Goal: Register for event/course: Sign up to attend an event or enroll in a course

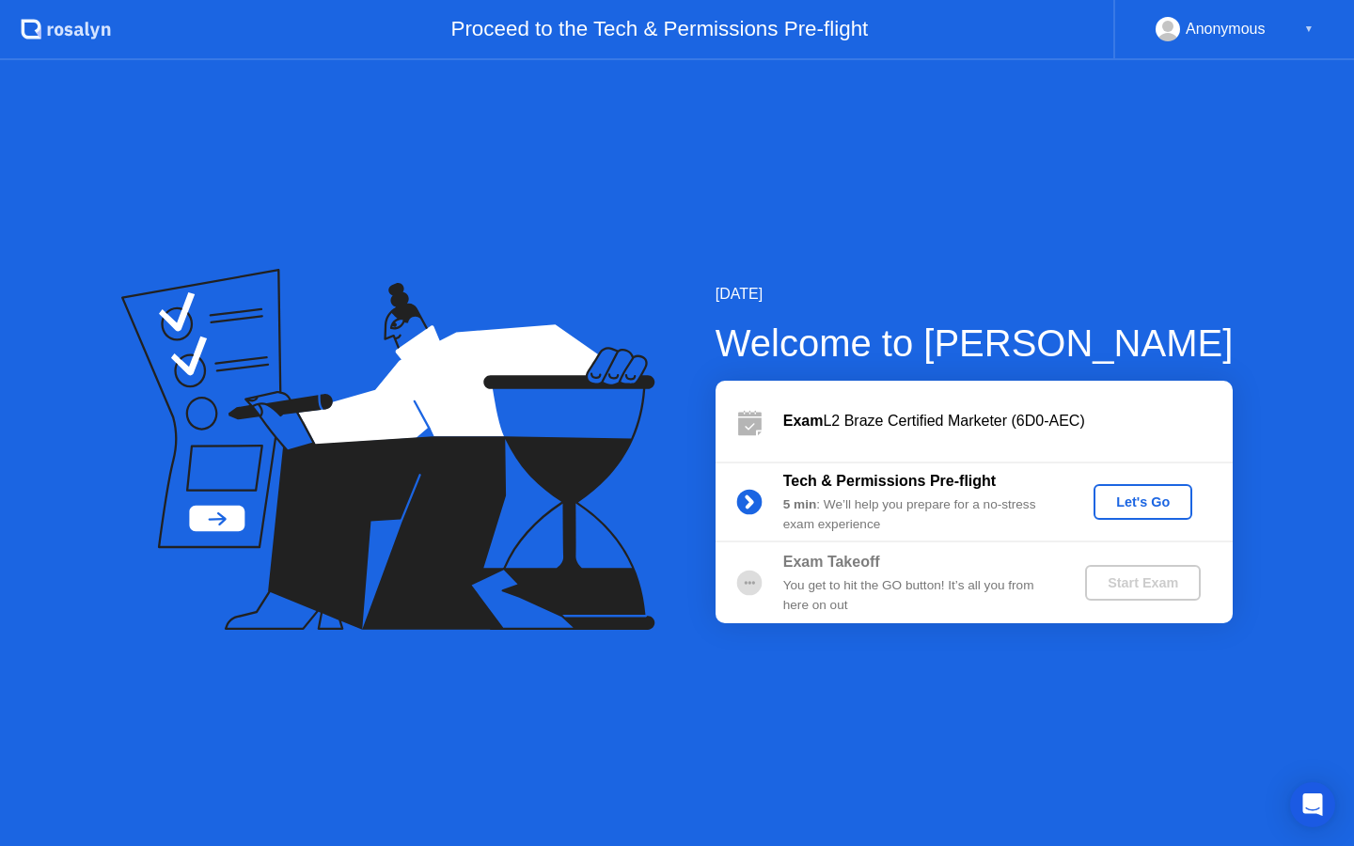
click at [1152, 498] on div "Let's Go" at bounding box center [1143, 502] width 84 height 15
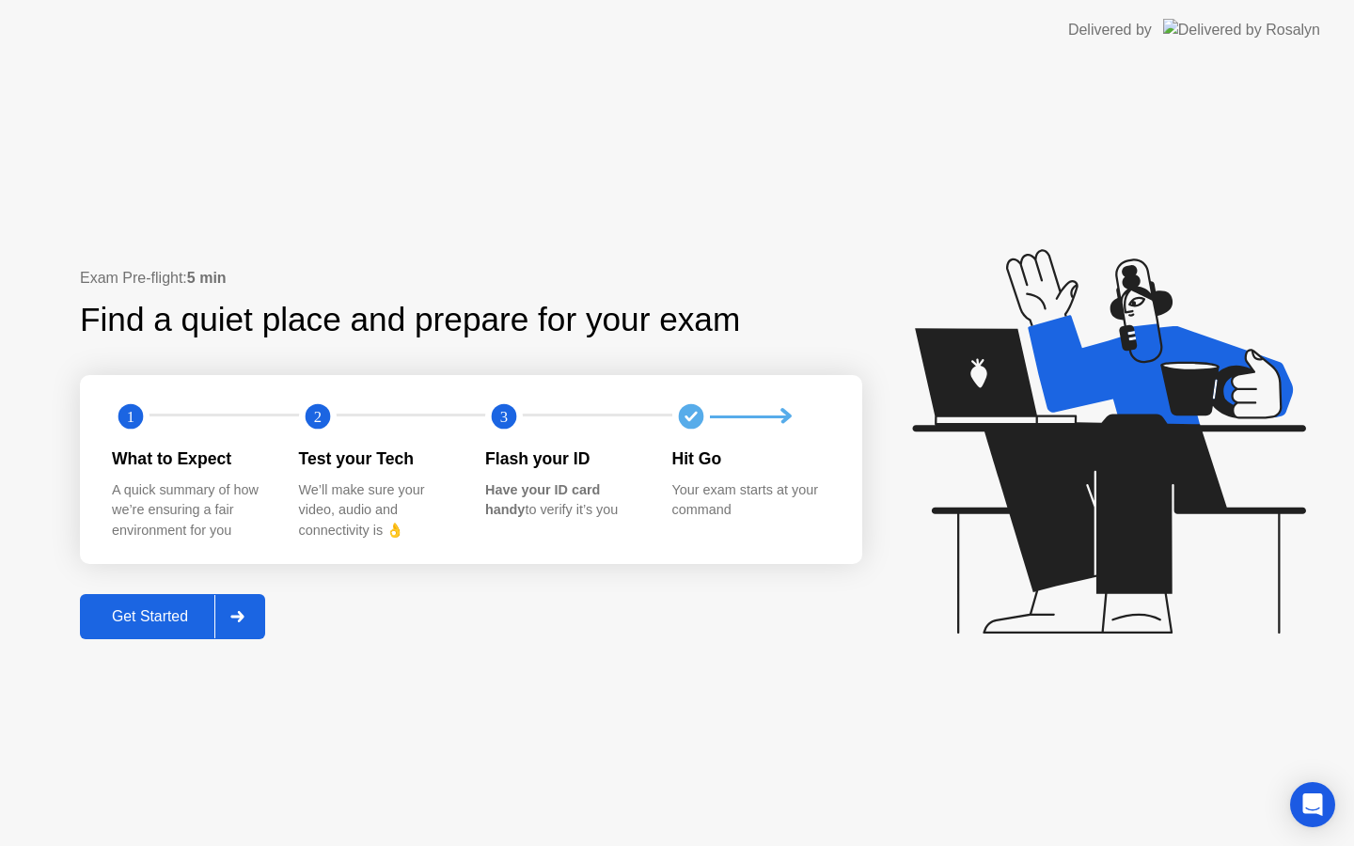
click at [170, 620] on div "Get Started" at bounding box center [150, 616] width 129 height 17
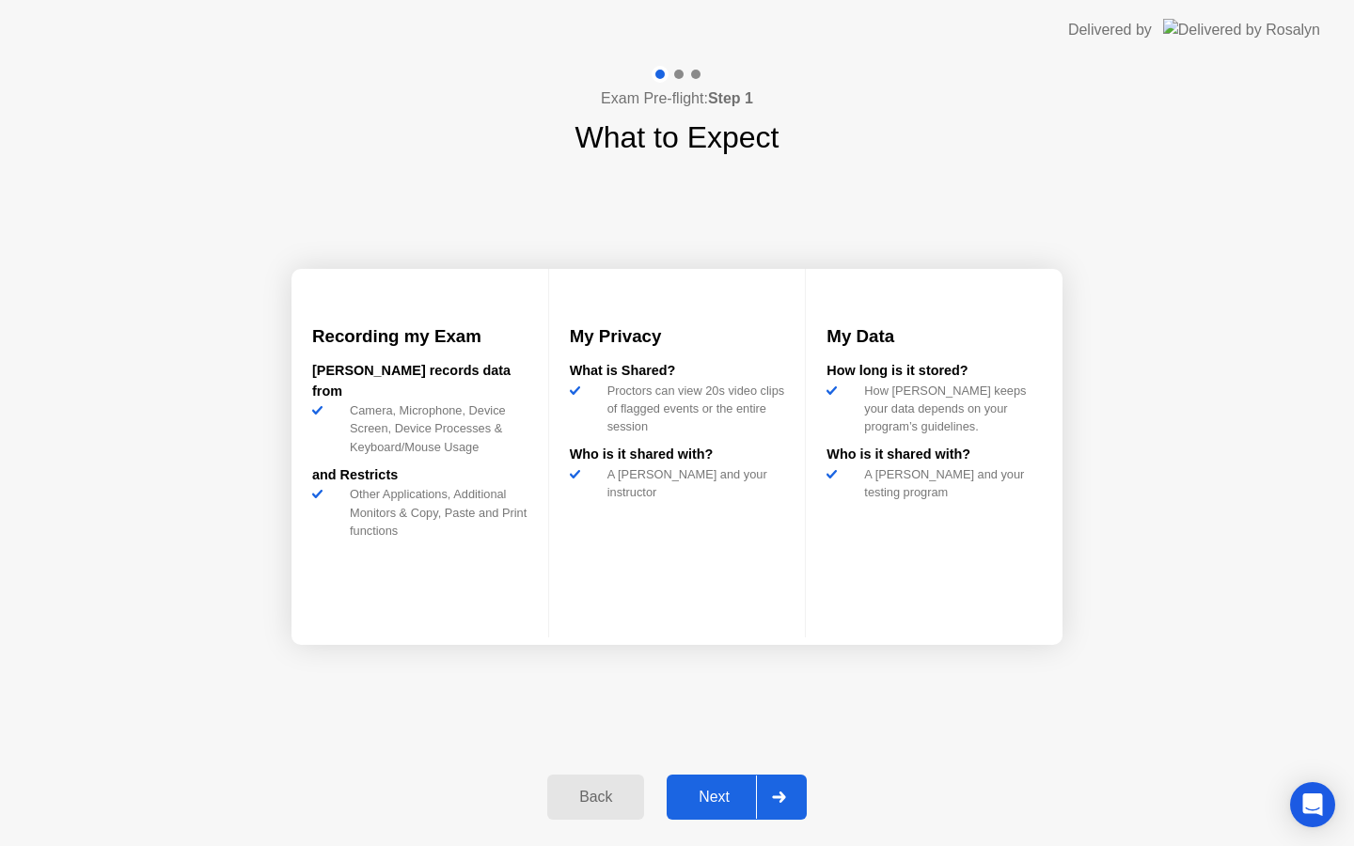
click at [743, 782] on button "Next" at bounding box center [737, 797] width 140 height 45
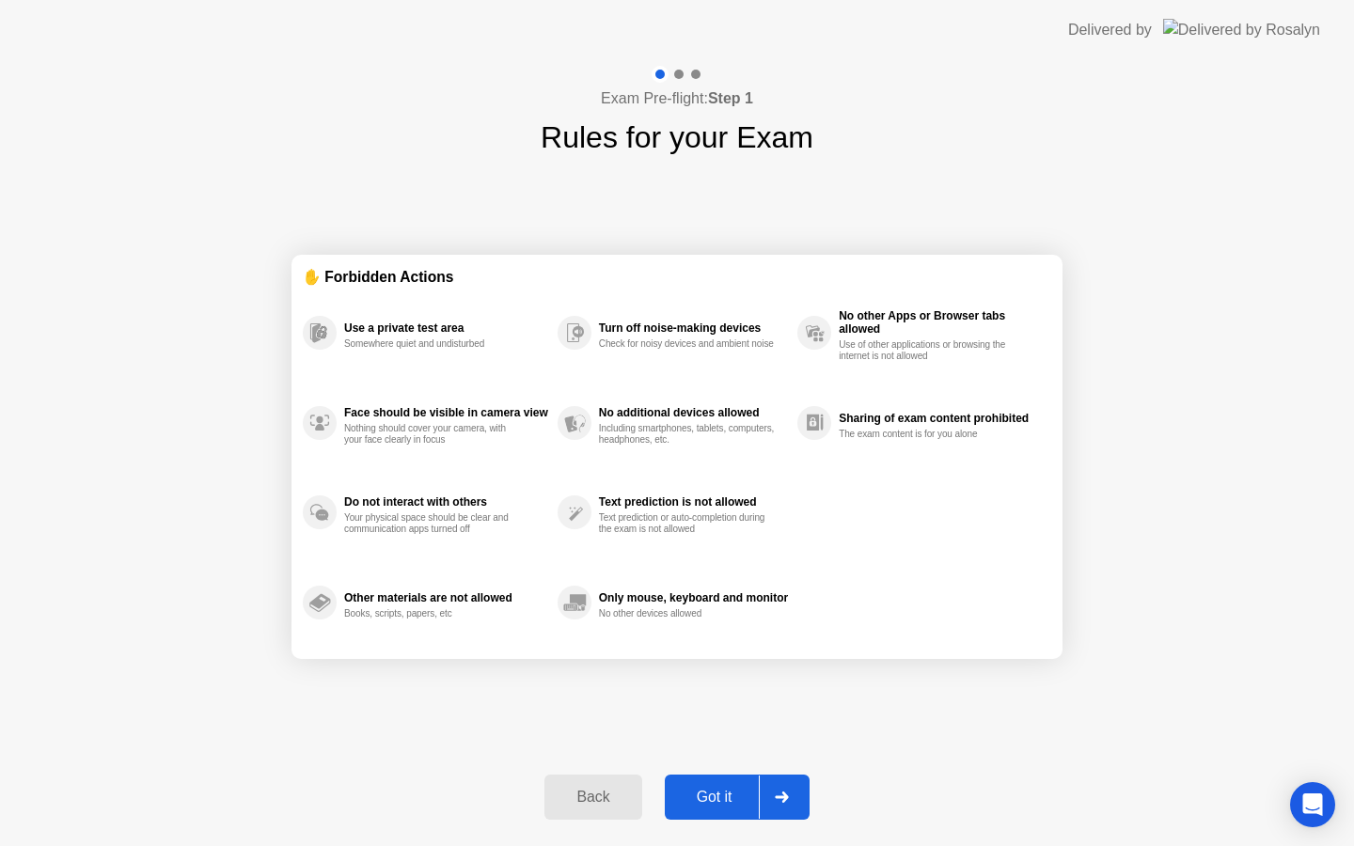
click at [732, 797] on div "Got it" at bounding box center [715, 797] width 88 height 17
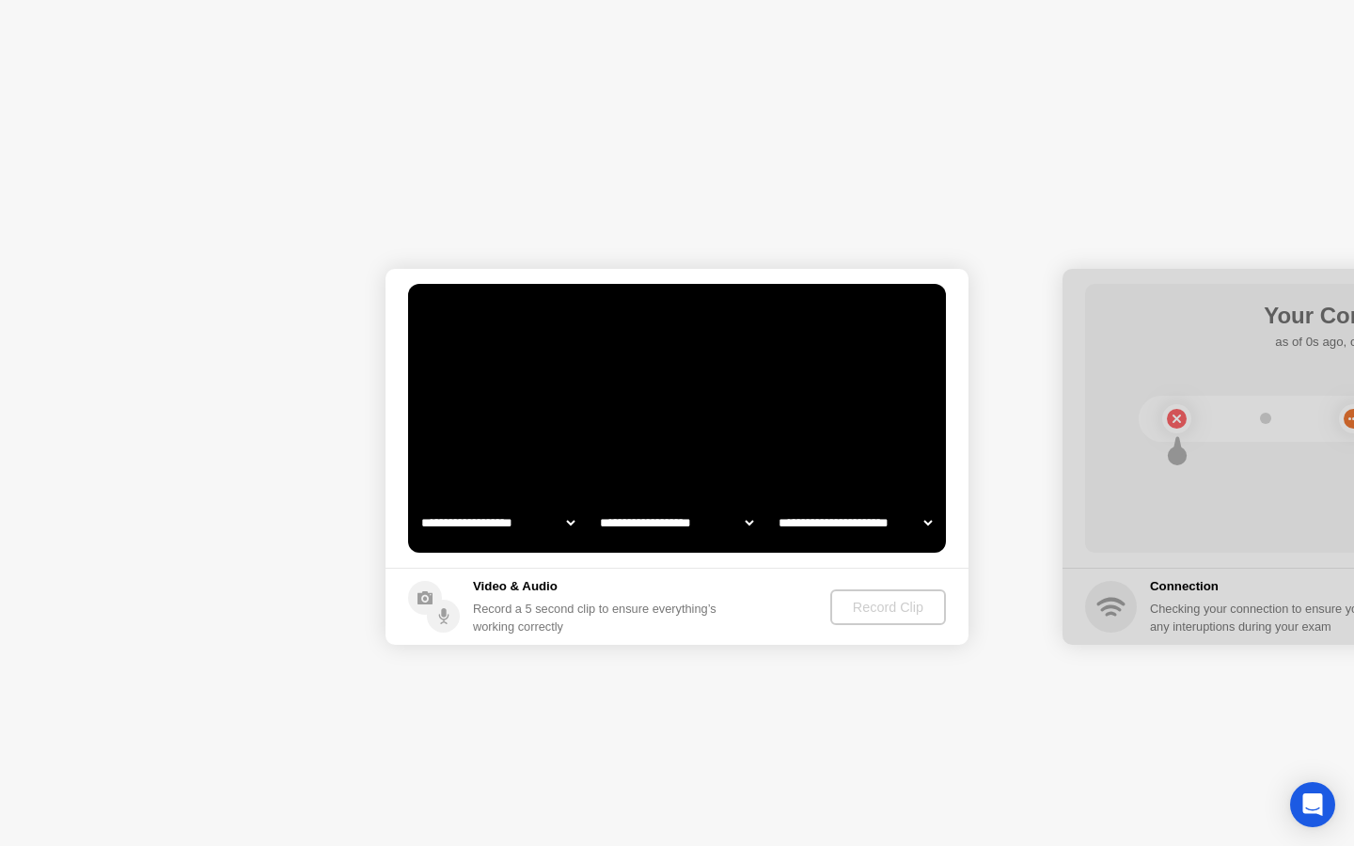
select select "**********"
select select "*******"
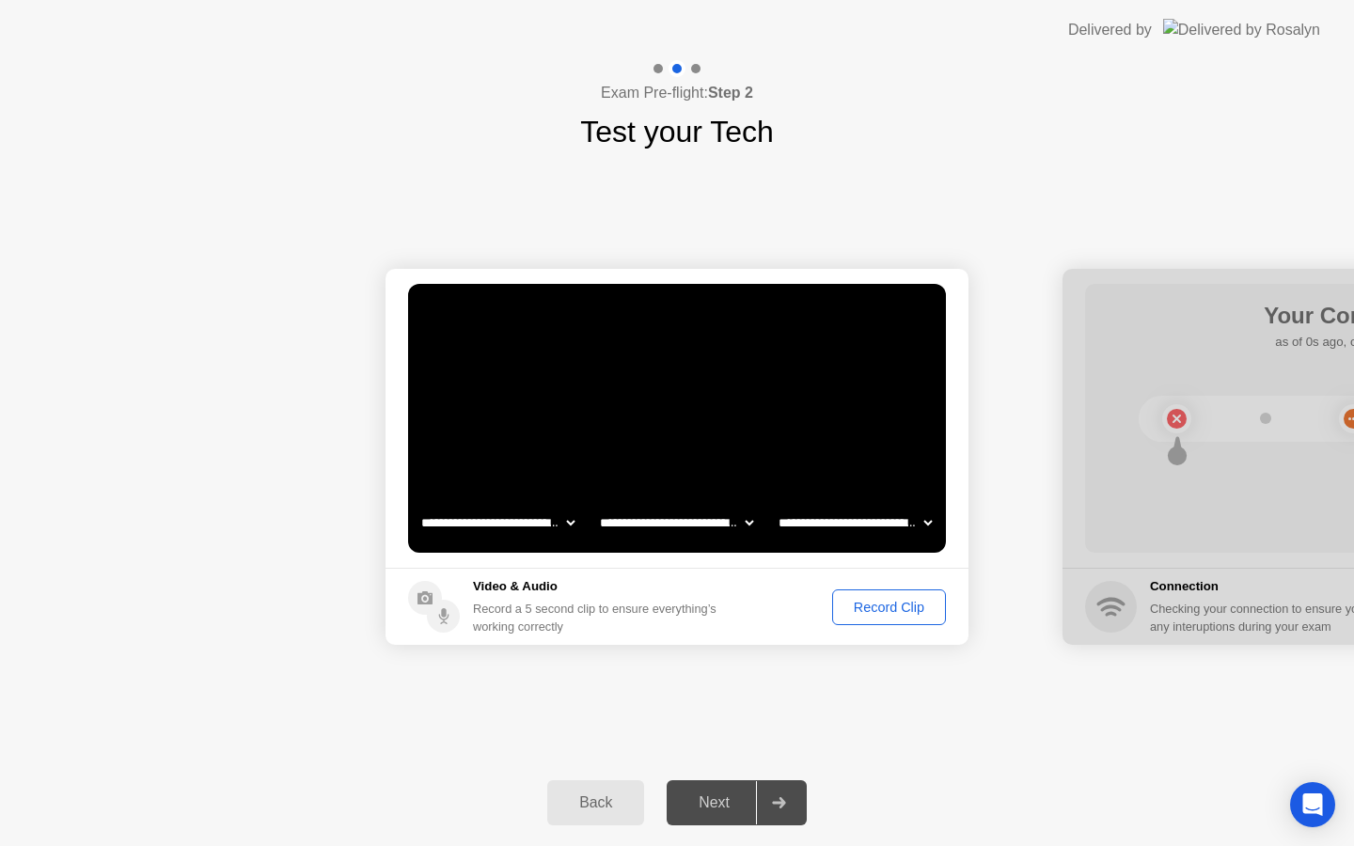
click at [872, 609] on div "Record Clip" at bounding box center [889, 607] width 101 height 15
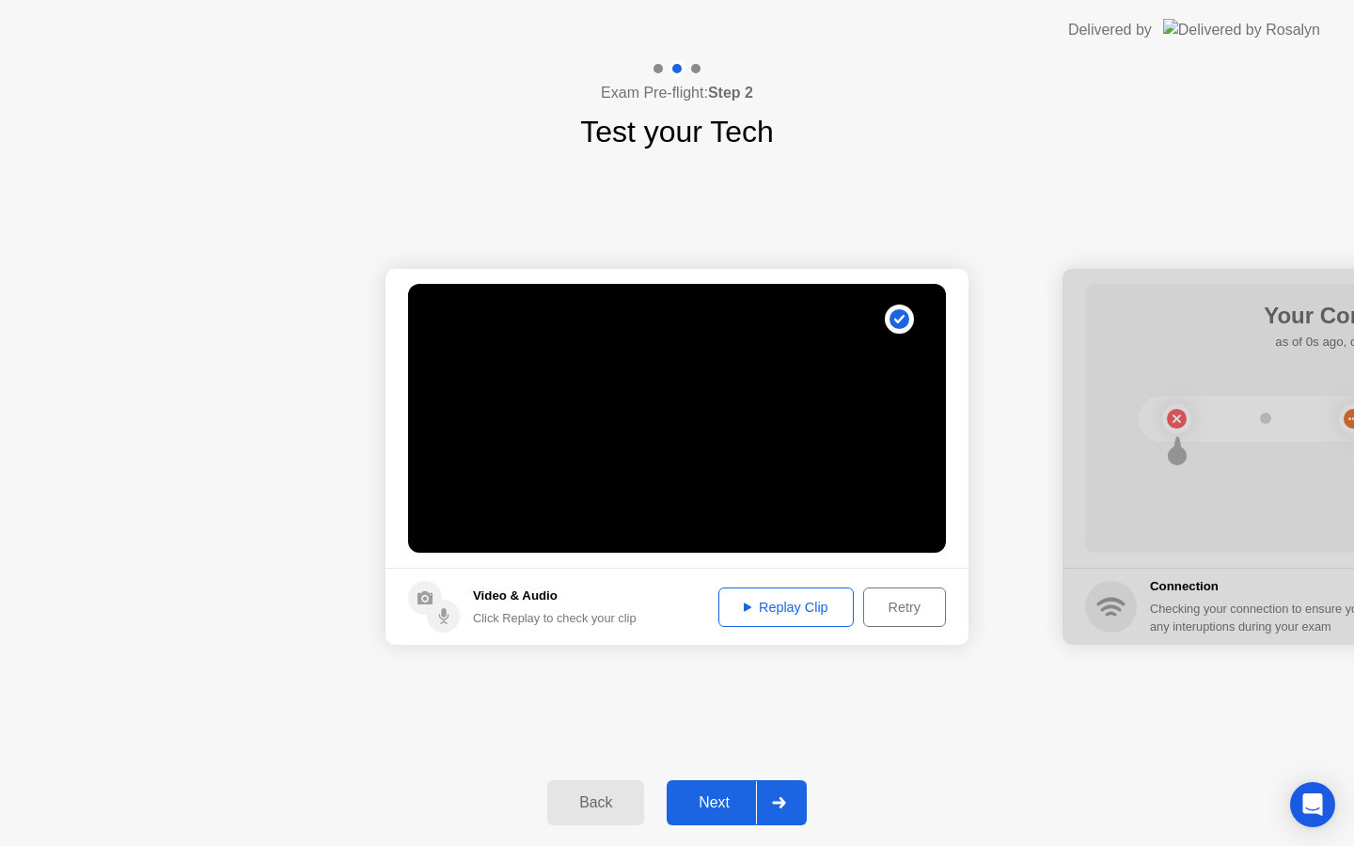
click at [819, 607] on div "Replay Clip" at bounding box center [786, 607] width 122 height 15
click at [743, 795] on div "Next" at bounding box center [714, 803] width 84 height 17
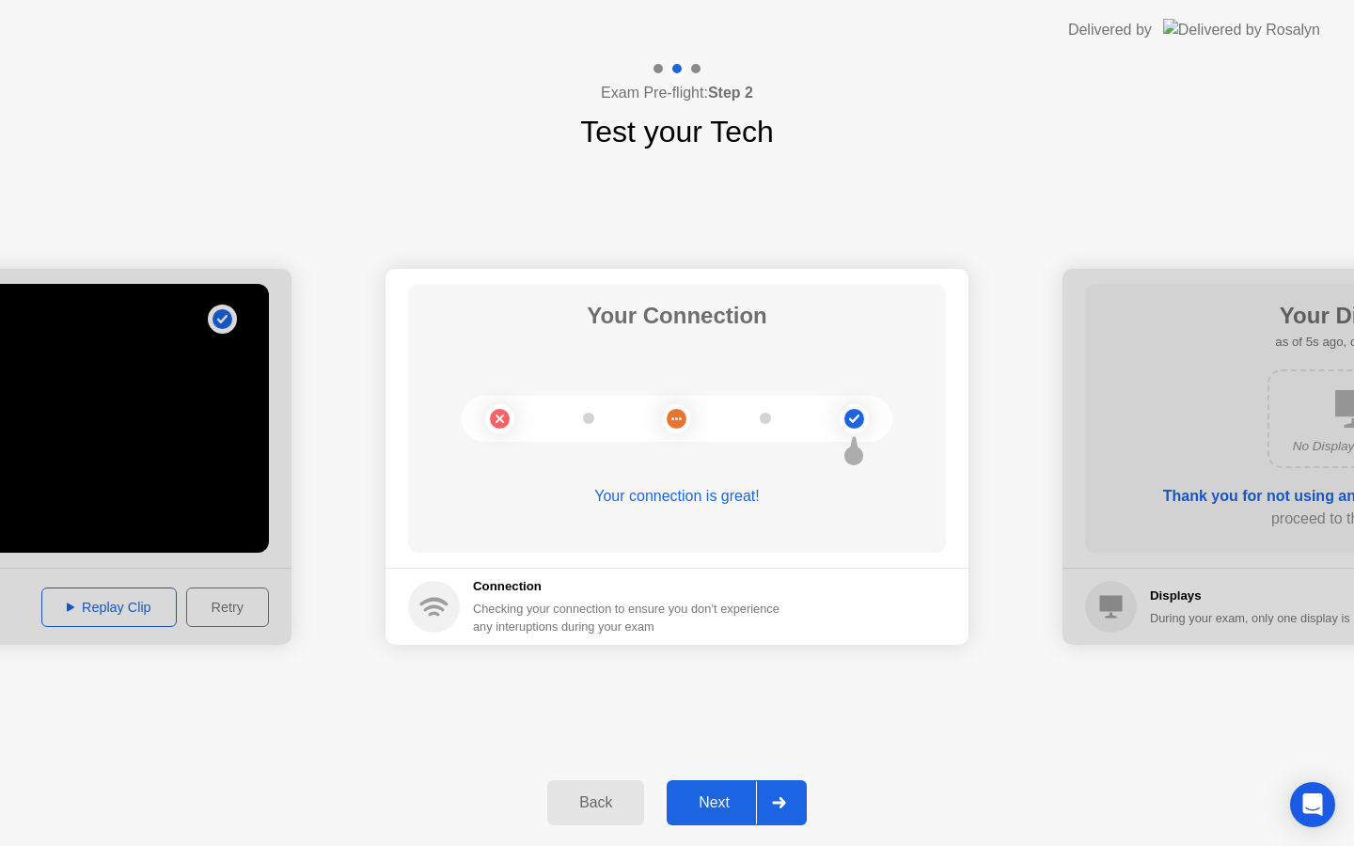
click at [757, 801] on div at bounding box center [778, 802] width 45 height 43
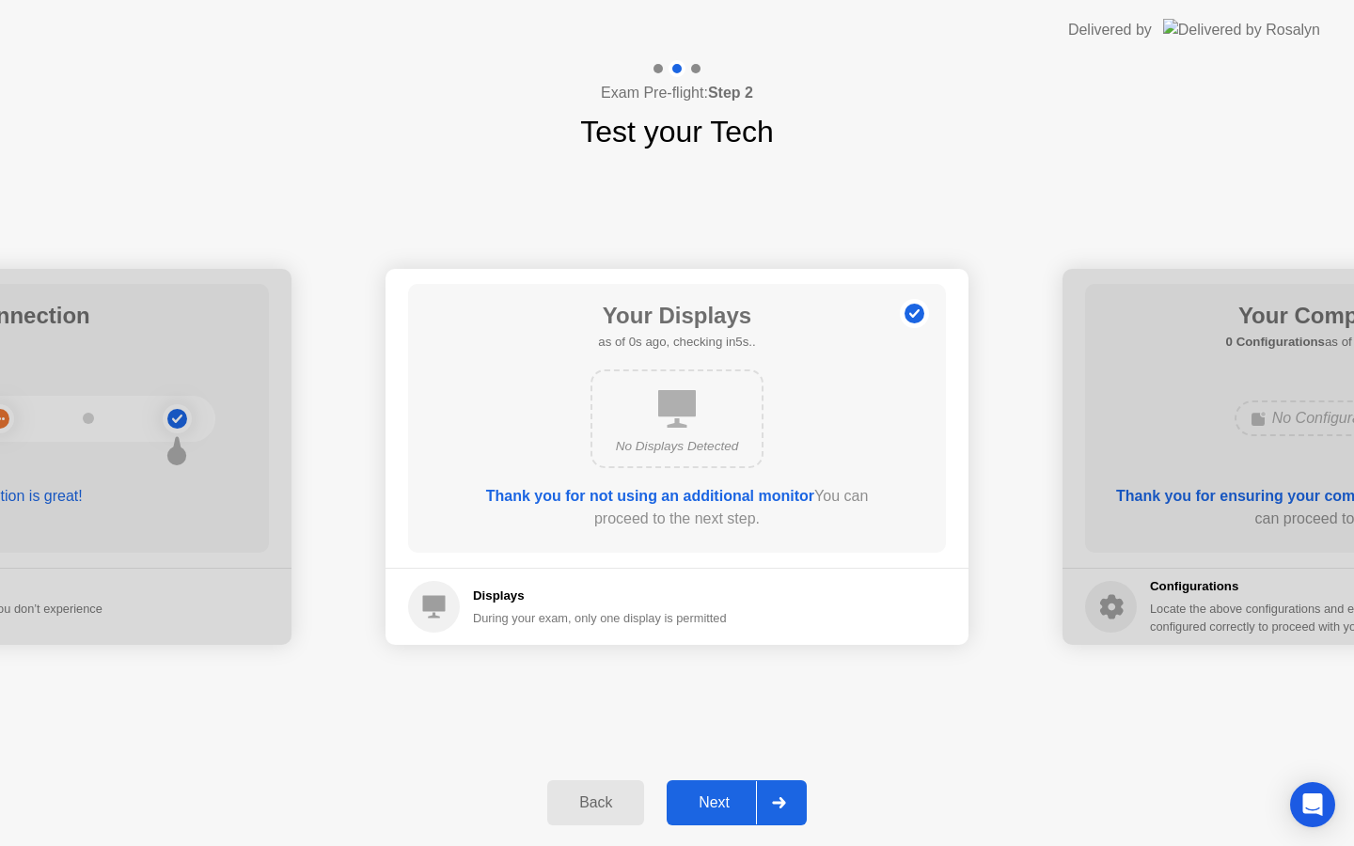
click at [757, 801] on div at bounding box center [778, 802] width 45 height 43
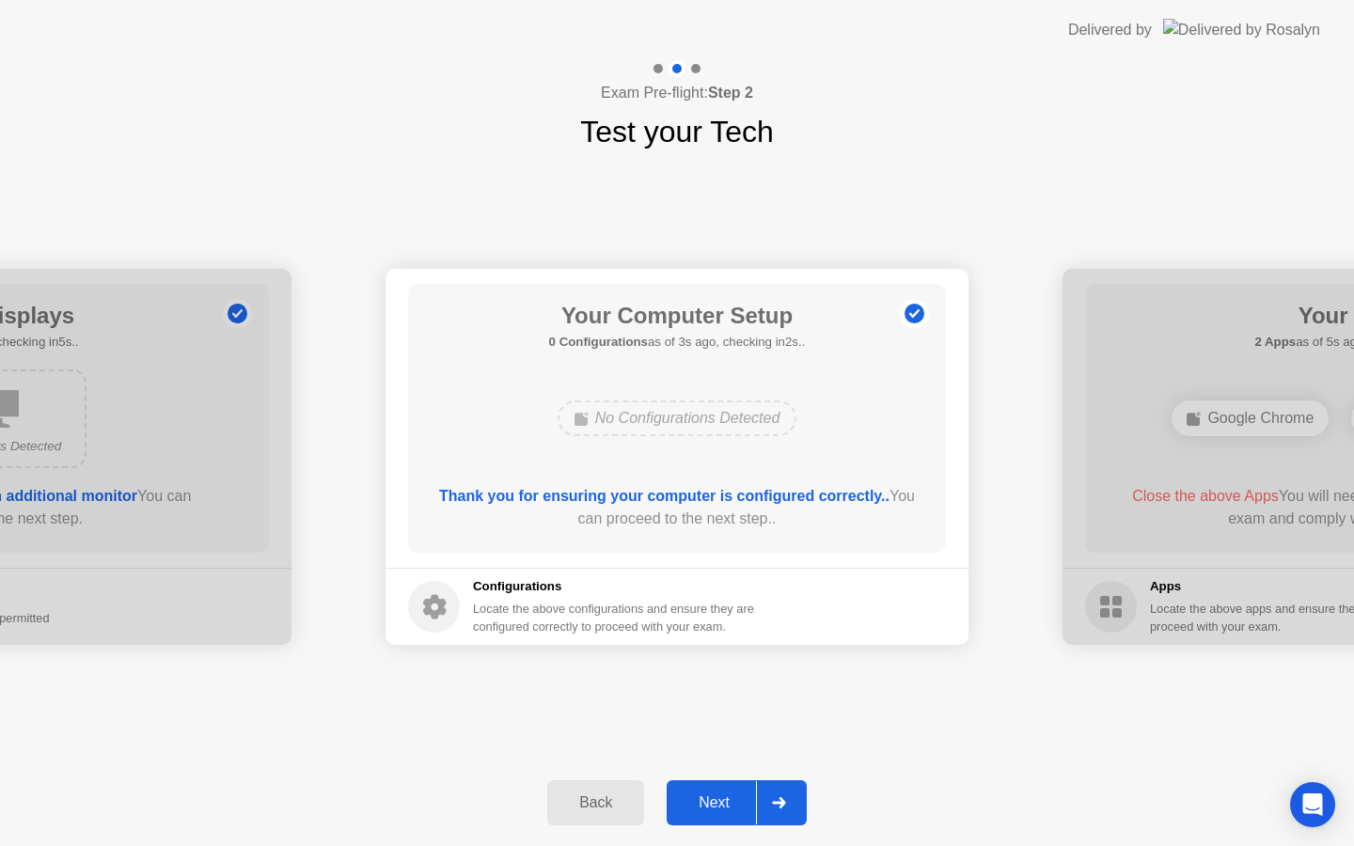
click at [733, 798] on div "Next" at bounding box center [714, 803] width 84 height 17
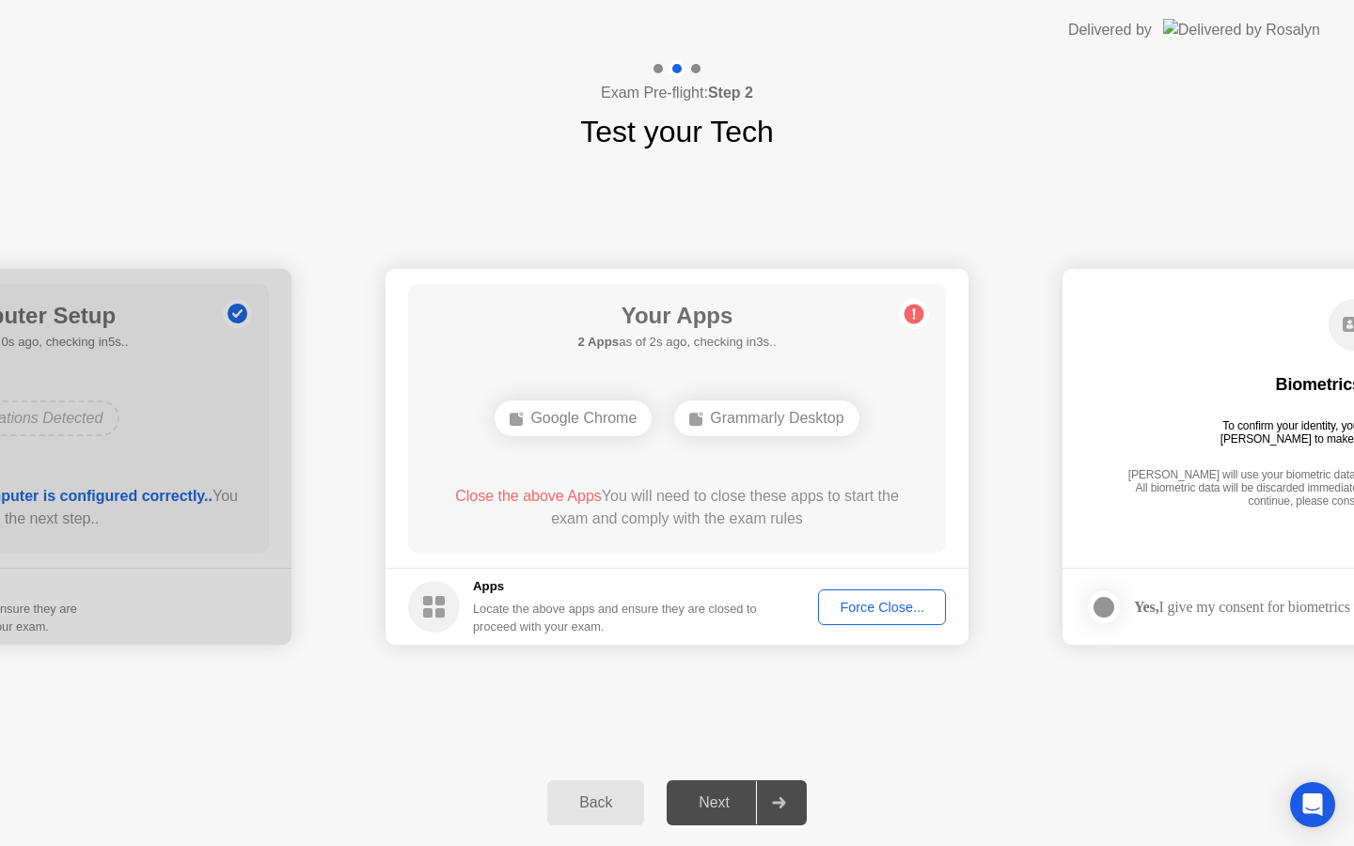
click at [860, 611] on div "Force Close..." at bounding box center [882, 607] width 115 height 15
click at [843, 601] on div "Force Close..." at bounding box center [882, 607] width 115 height 15
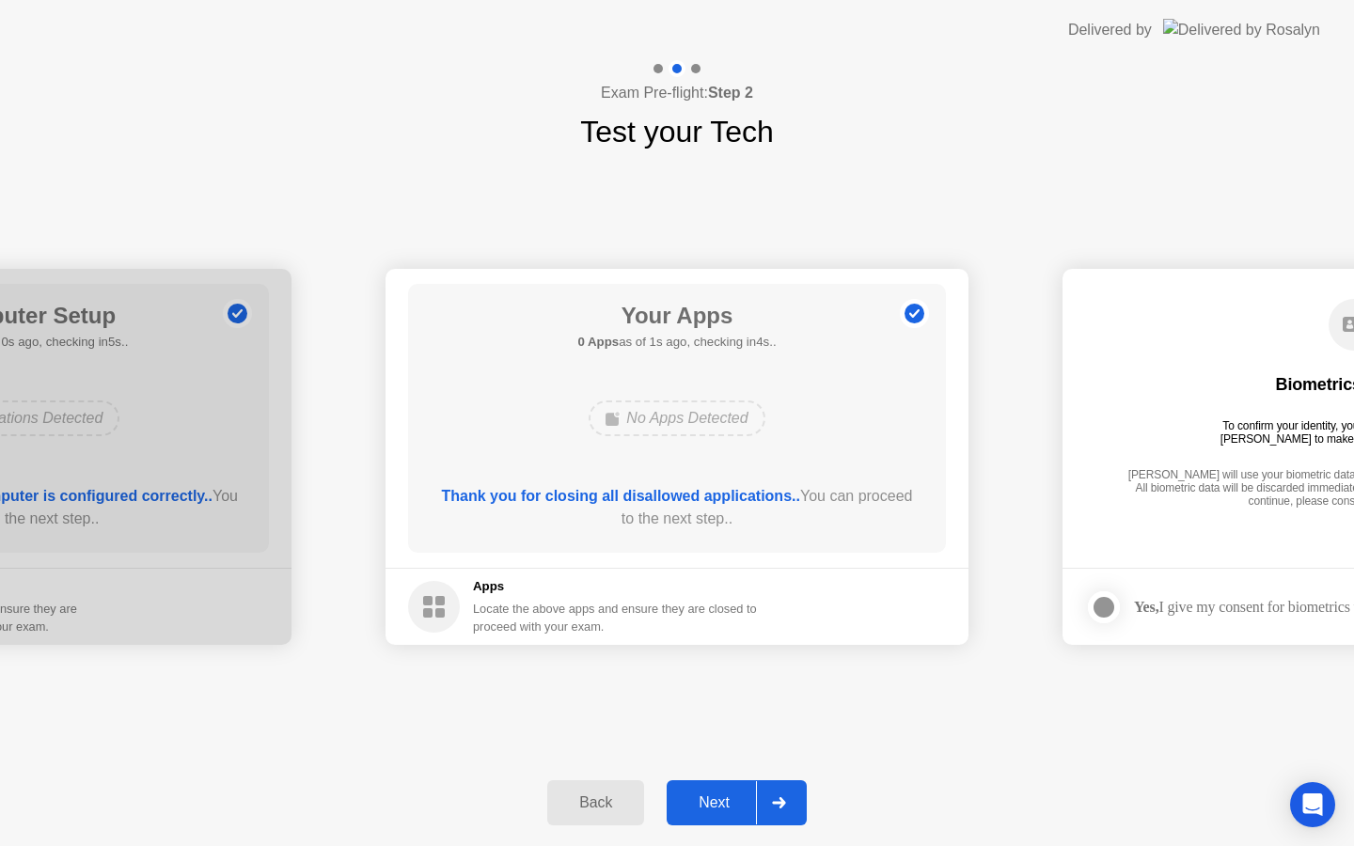
click at [719, 709] on div "**********" at bounding box center [677, 457] width 1354 height 606
click at [734, 820] on button "Next" at bounding box center [737, 803] width 140 height 45
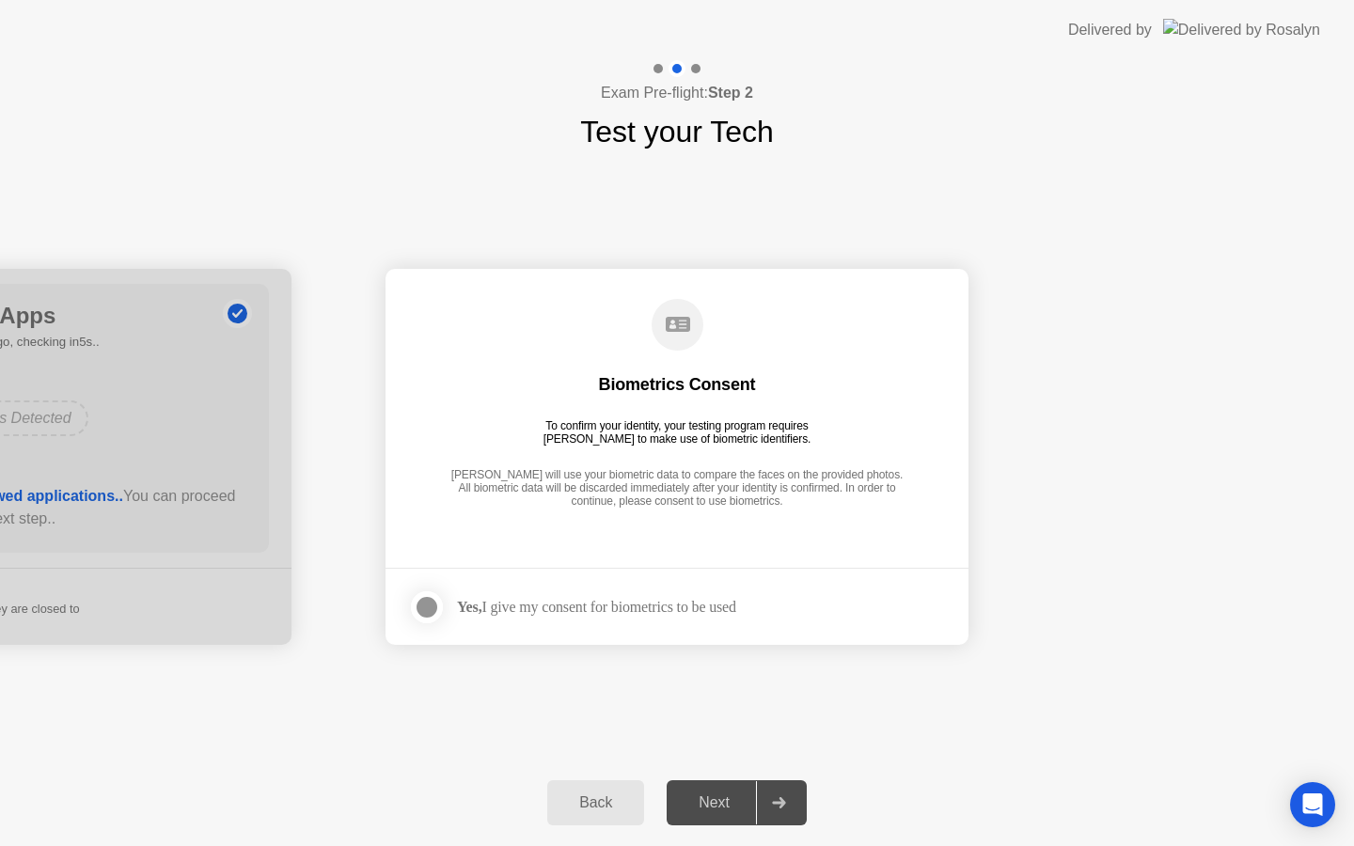
click at [647, 601] on div "Yes, I give my consent for biometrics to be used" at bounding box center [596, 607] width 279 height 18
click at [429, 609] on div at bounding box center [427, 607] width 23 height 23
click at [706, 797] on div "Next" at bounding box center [714, 803] width 84 height 17
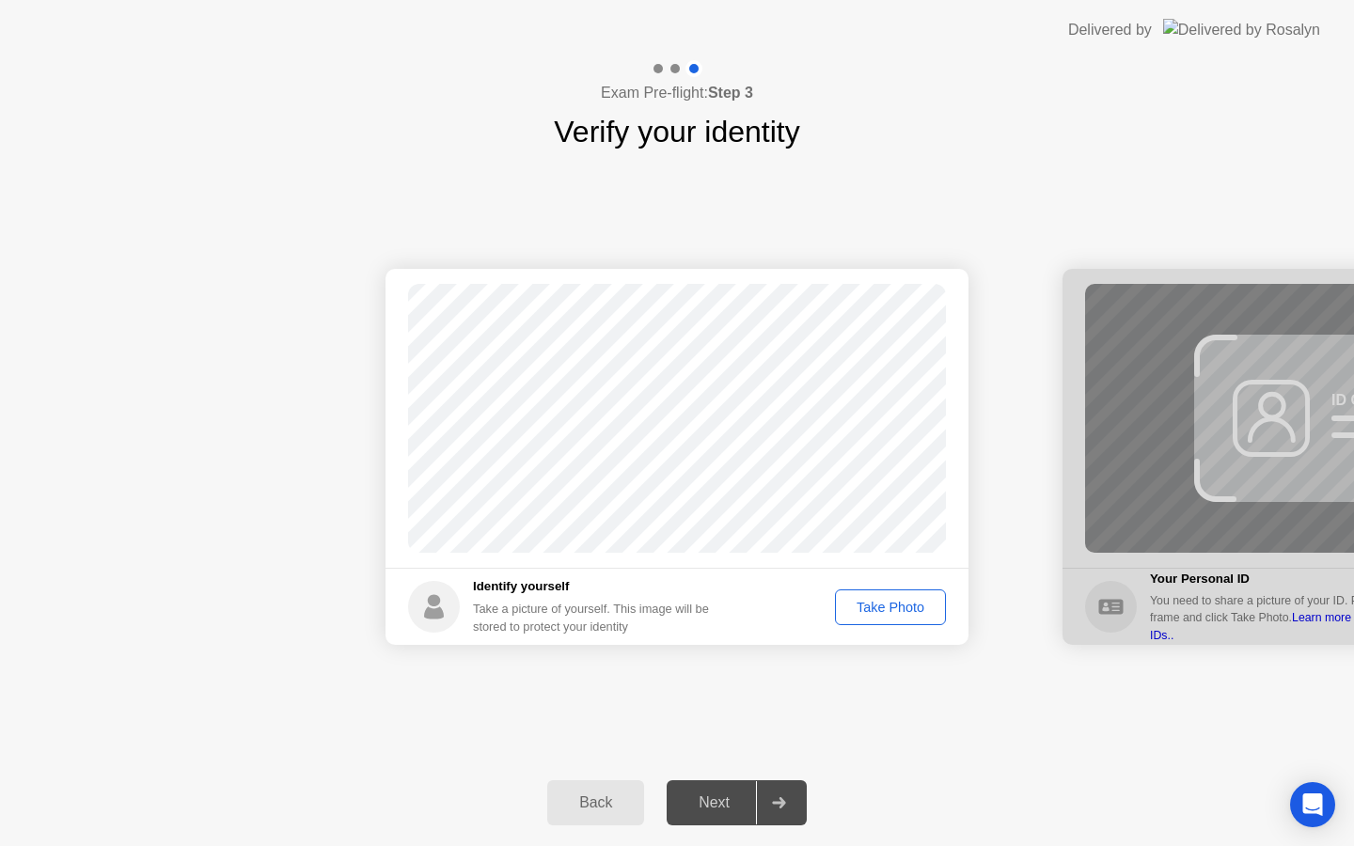
click at [883, 621] on button "Take Photo" at bounding box center [890, 608] width 111 height 36
click at [920, 607] on div "Retake" at bounding box center [902, 607] width 73 height 15
click at [920, 607] on div "Take Photo" at bounding box center [891, 607] width 98 height 15
click at [737, 788] on button "Next" at bounding box center [737, 803] width 140 height 45
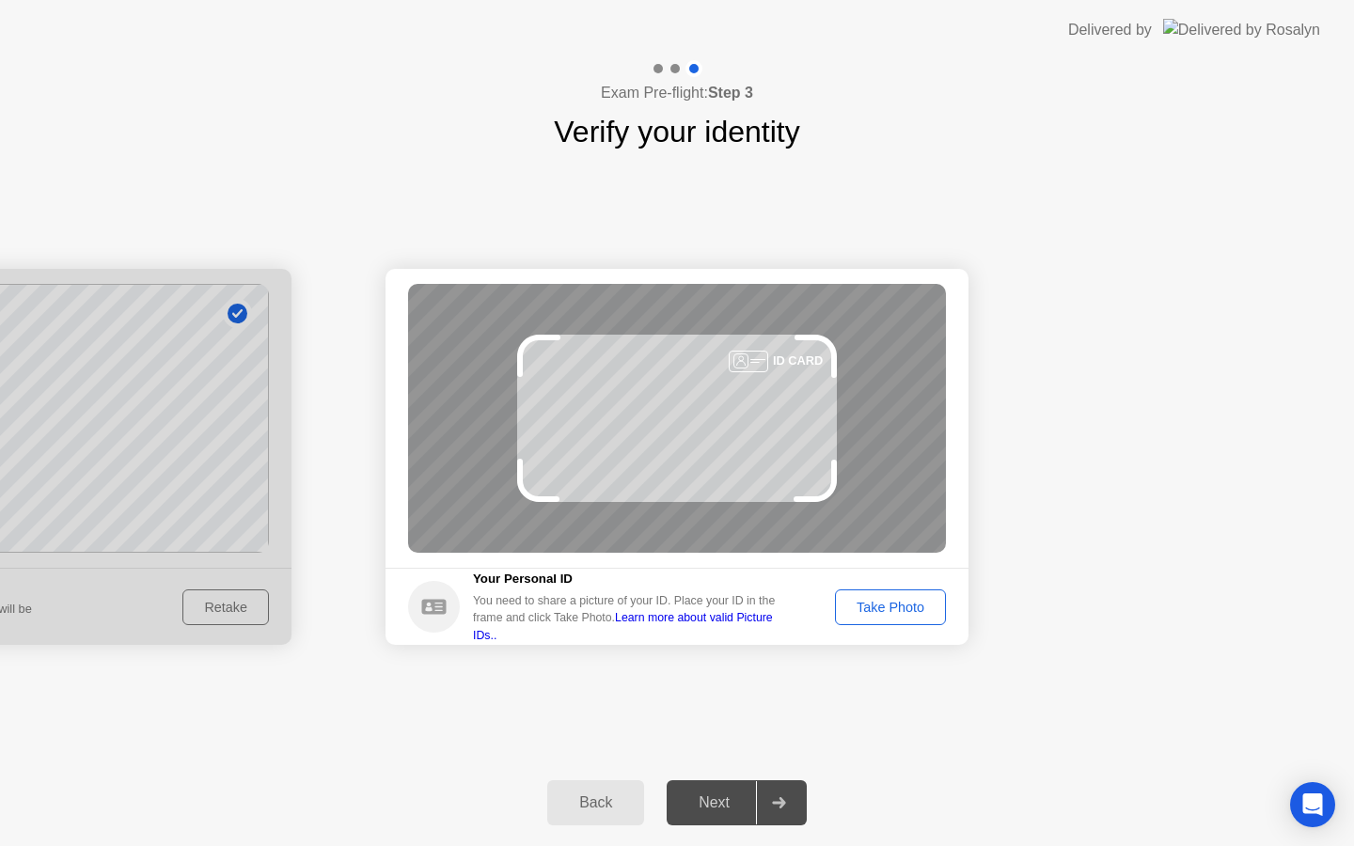
click at [859, 617] on button "Take Photo" at bounding box center [890, 608] width 111 height 36
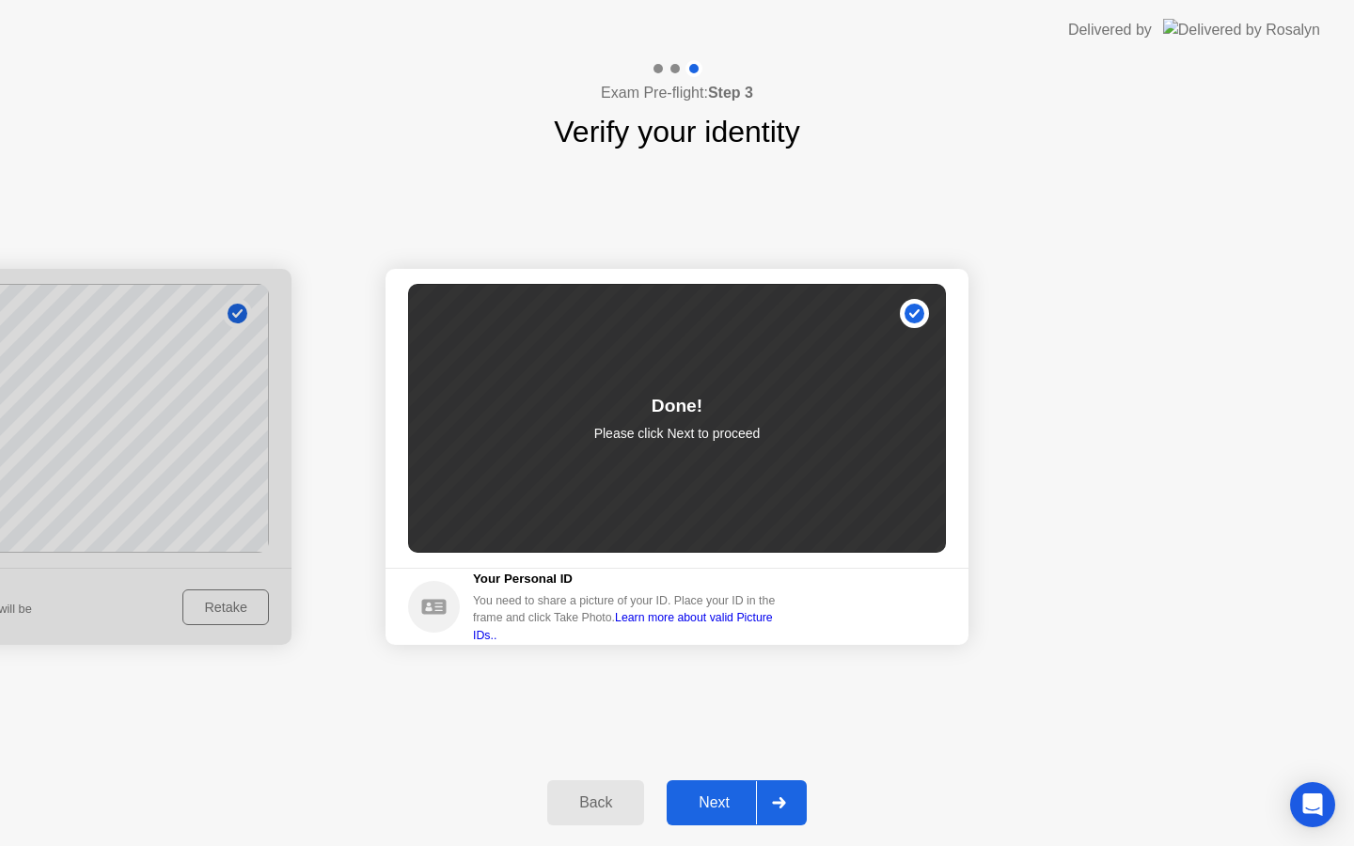
click at [764, 811] on div at bounding box center [778, 802] width 45 height 43
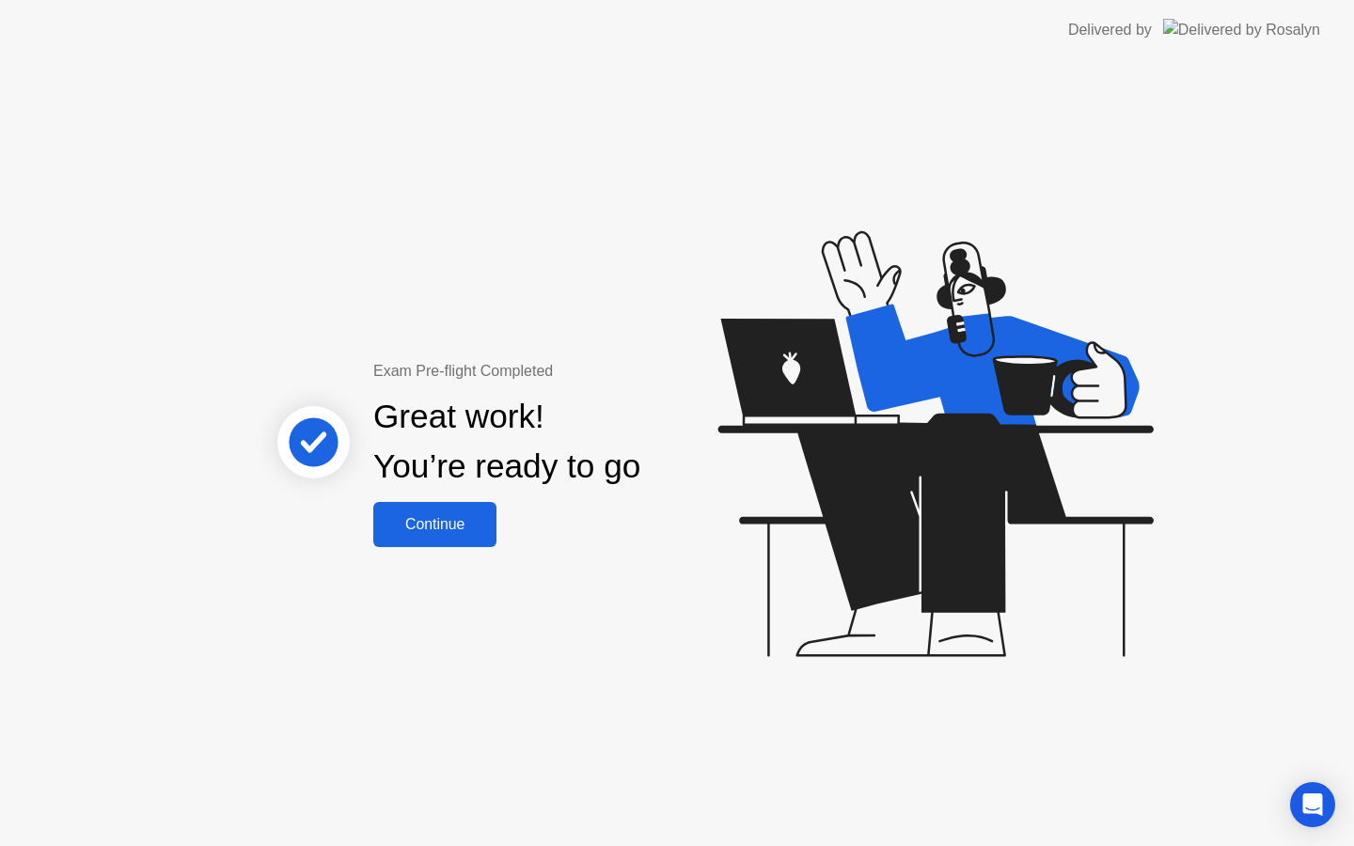
click at [456, 524] on div "Continue" at bounding box center [435, 524] width 112 height 17
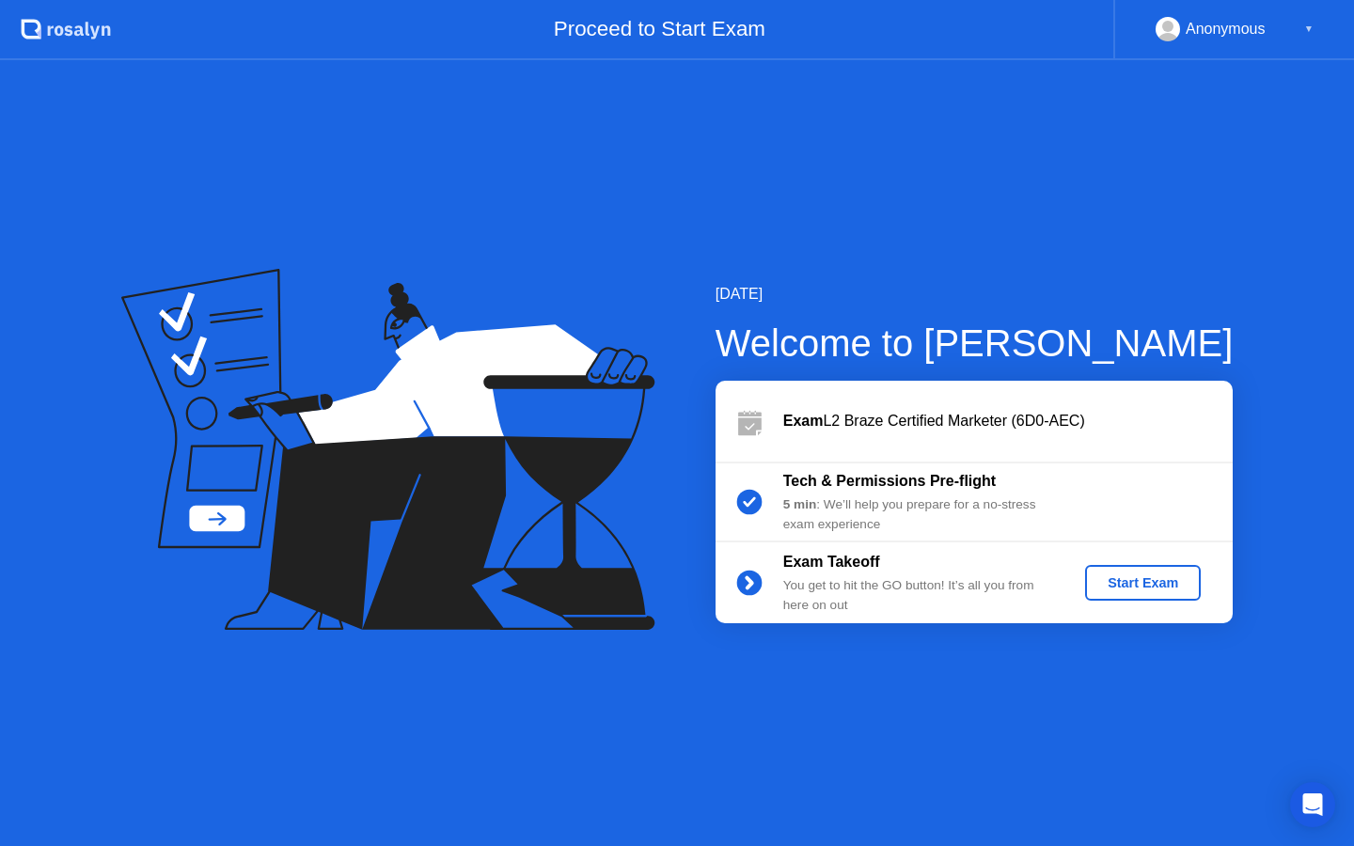
click at [1128, 584] on div "Start Exam" at bounding box center [1143, 583] width 101 height 15
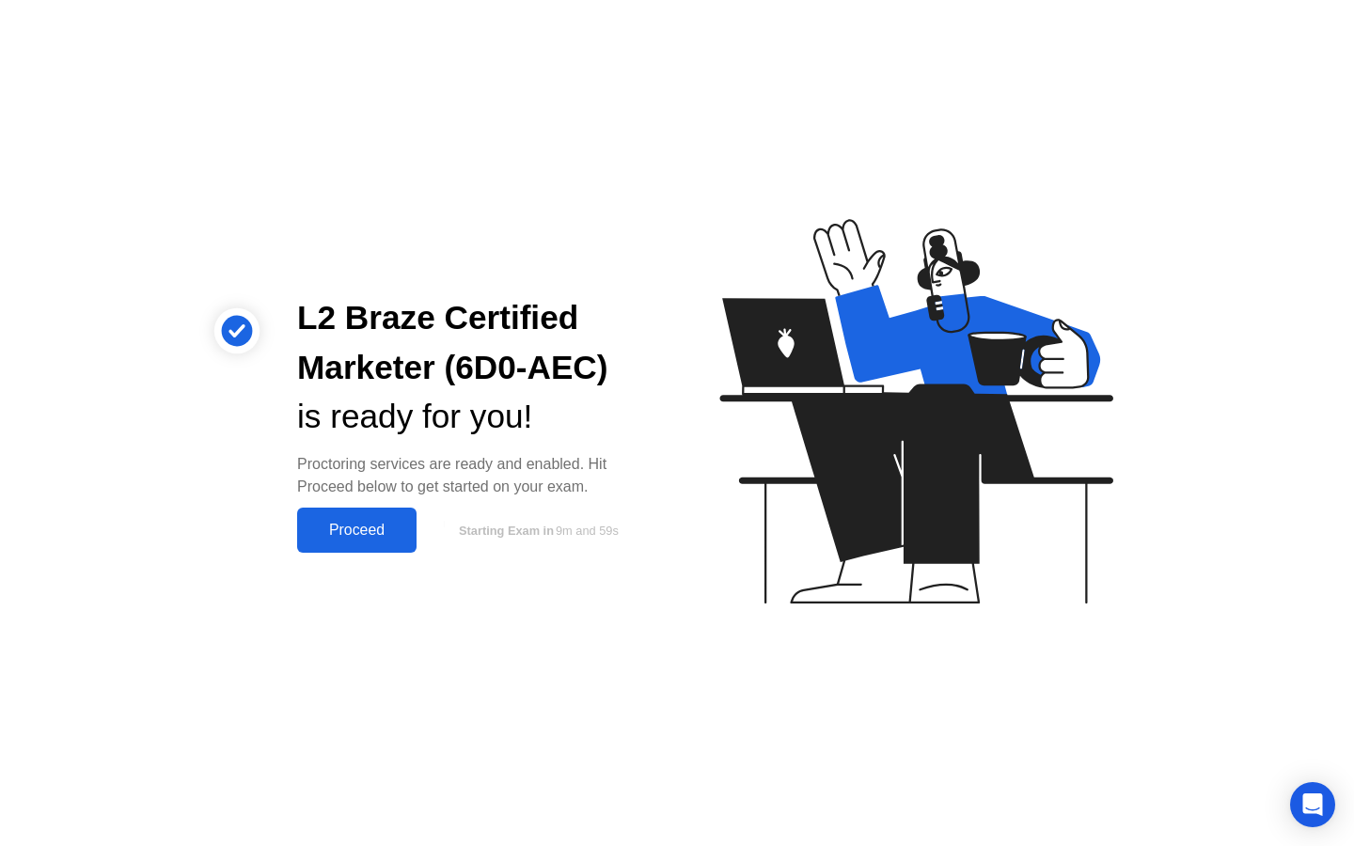
click at [385, 529] on div "Proceed" at bounding box center [357, 530] width 108 height 17
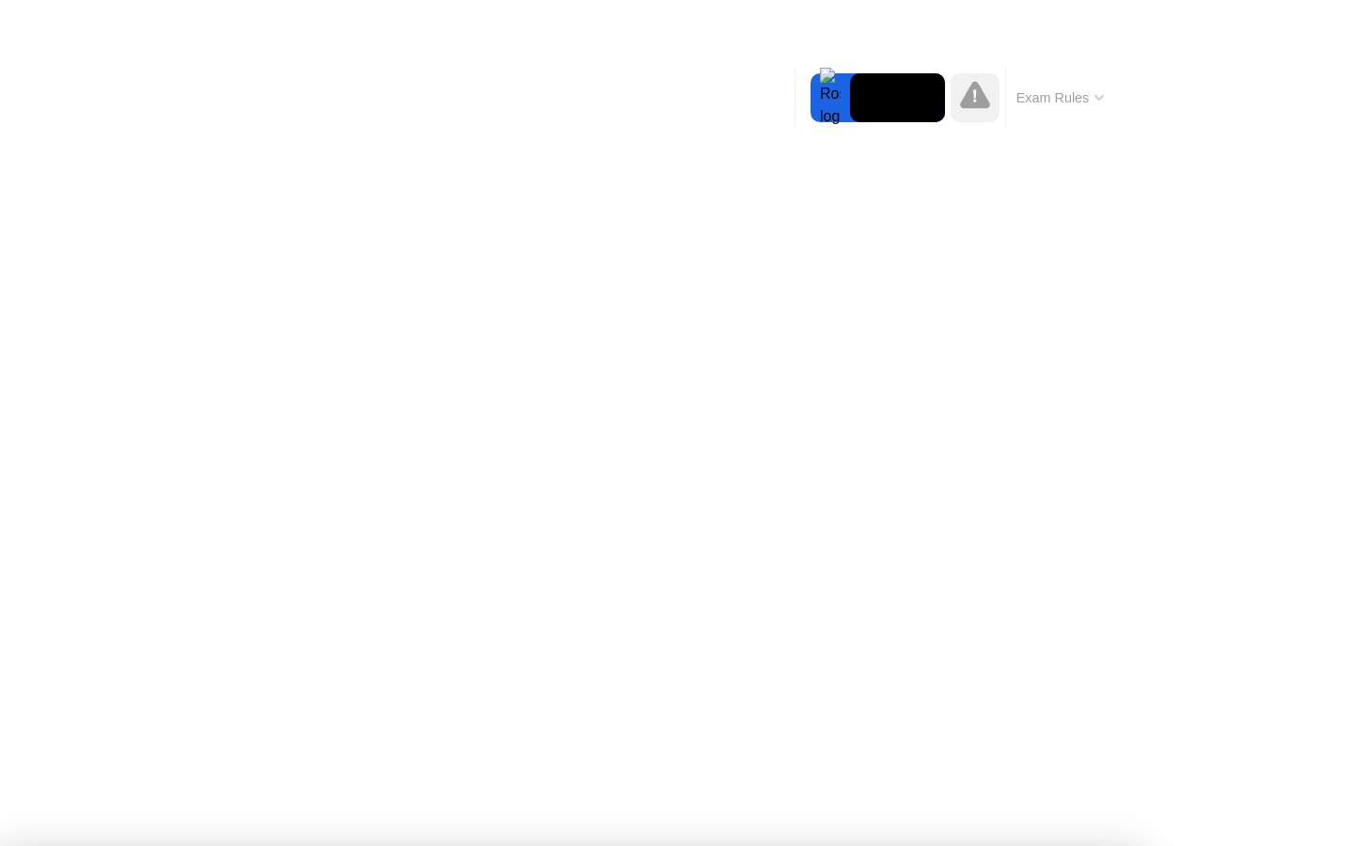
drag, startPoint x: 728, startPoint y: 345, endPoint x: 924, endPoint y: 375, distance: 198.8
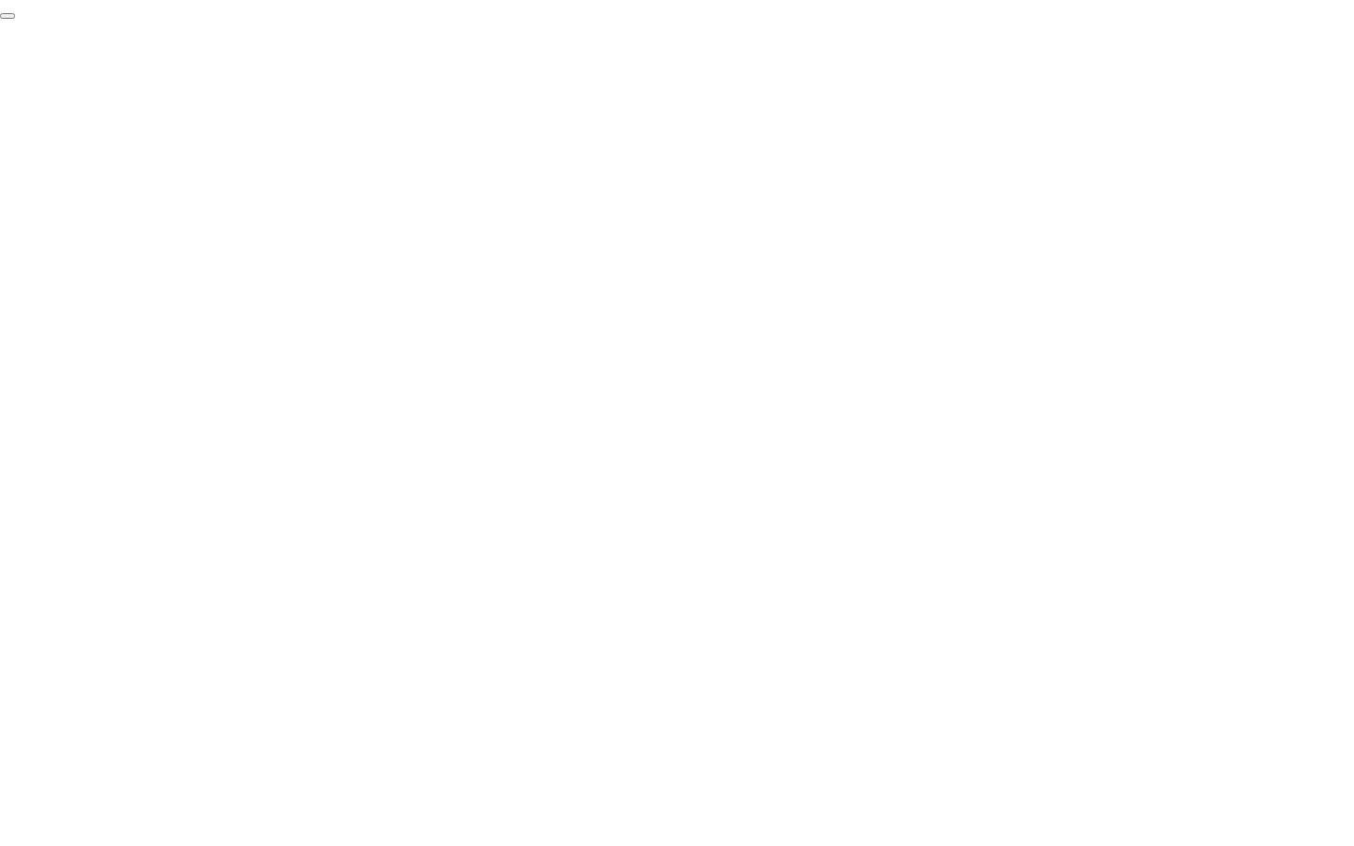
click div "End Proctoring Session"
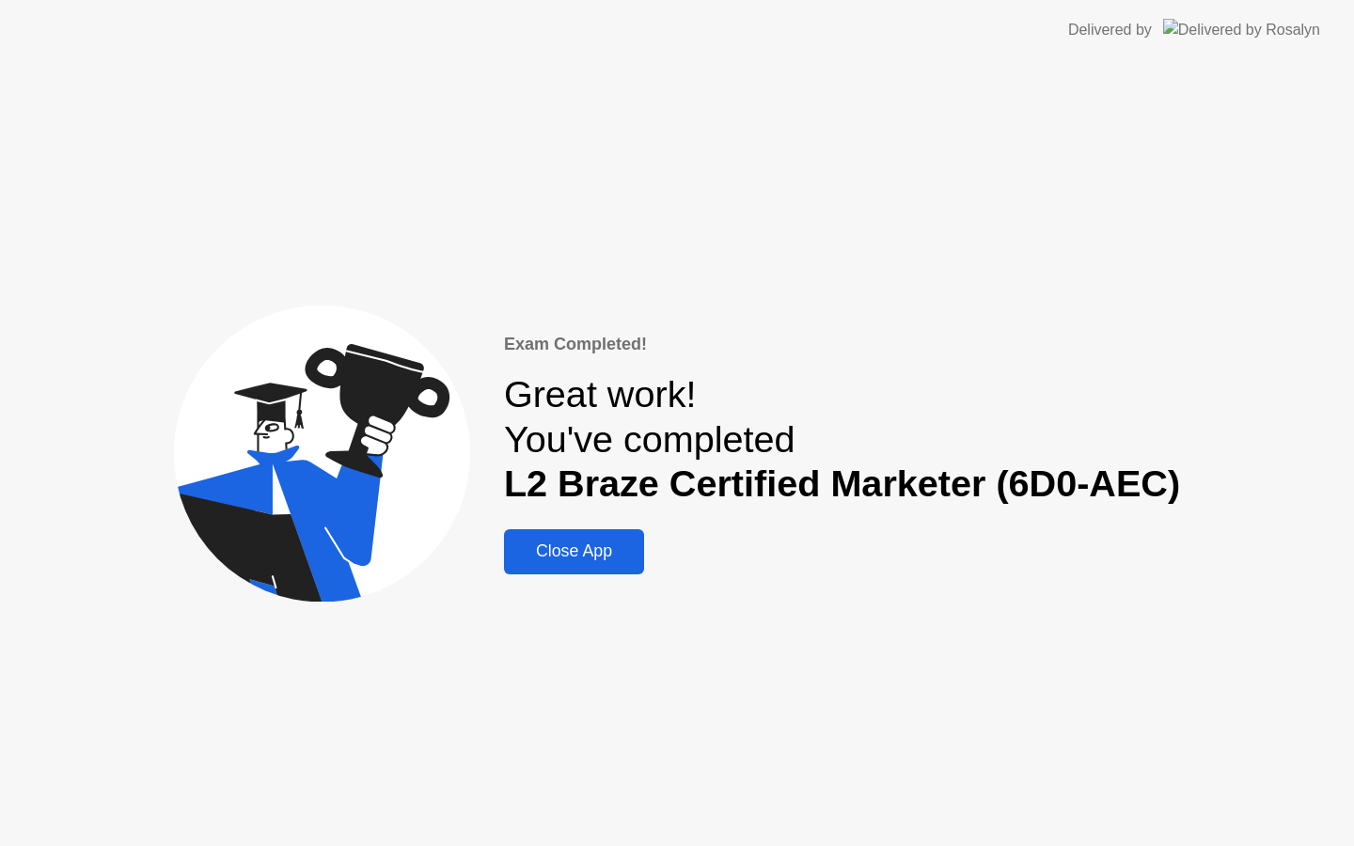
click at [591, 555] on div "Close App" at bounding box center [574, 552] width 129 height 20
